Goal: Transaction & Acquisition: Subscribe to service/newsletter

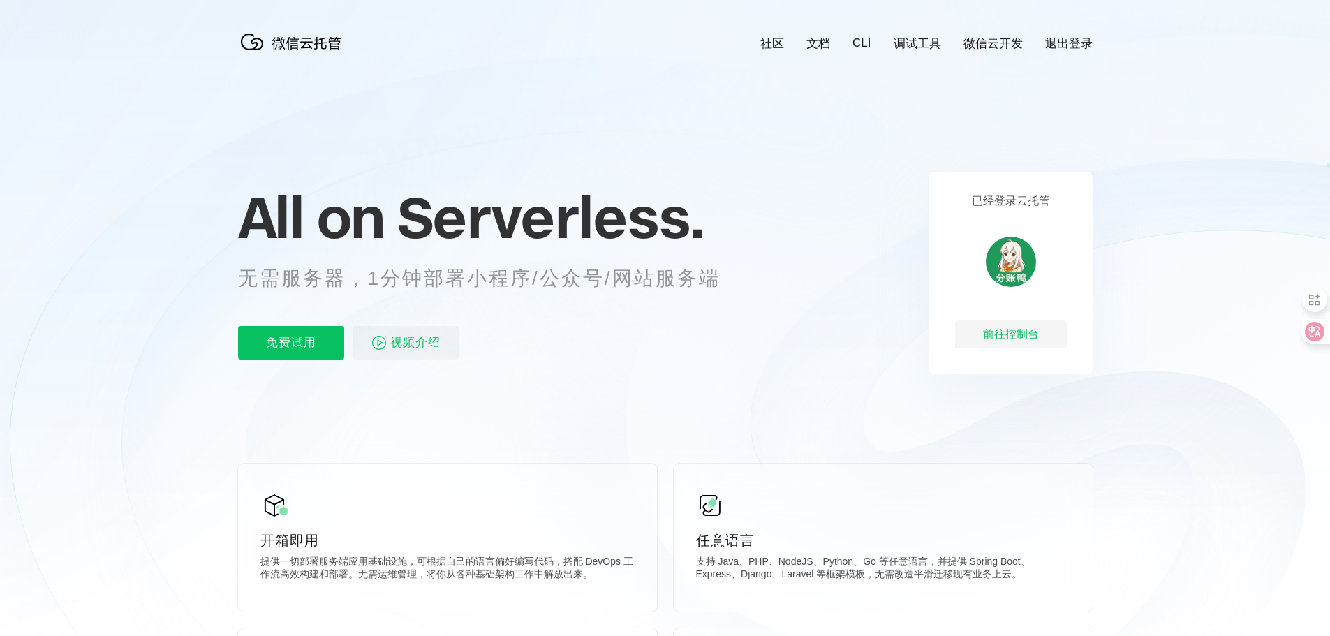
scroll to position [0, 2483]
click at [318, 351] on p "免费试用" at bounding box center [291, 343] width 106 height 34
click at [823, 45] on link "文档" at bounding box center [818, 44] width 24 height 16
